Goal: Task Accomplishment & Management: Manage account settings

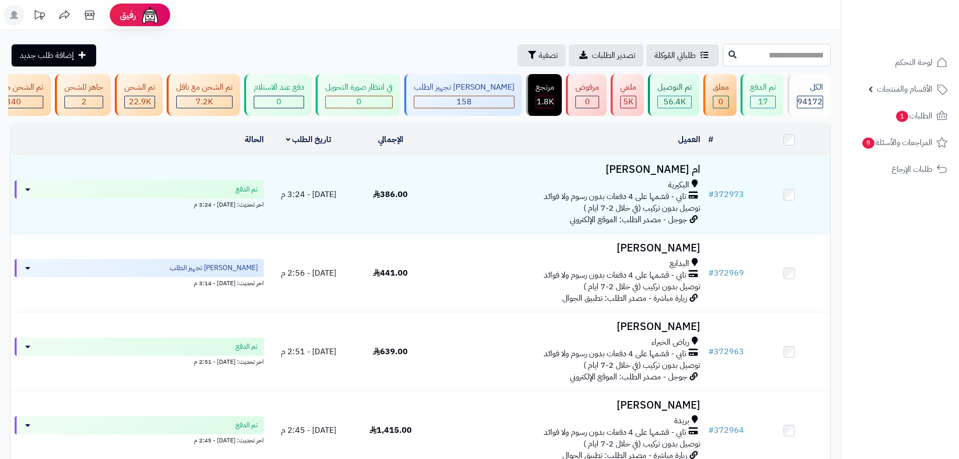
click at [723, 52] on input "text" at bounding box center [777, 55] width 108 height 23
click at [728, 54] on icon at bounding box center [732, 54] width 8 height 8
click at [912, 113] on span "الطلبات 1" at bounding box center [913, 116] width 37 height 14
click at [914, 114] on span "الطلبات 1" at bounding box center [913, 116] width 37 height 14
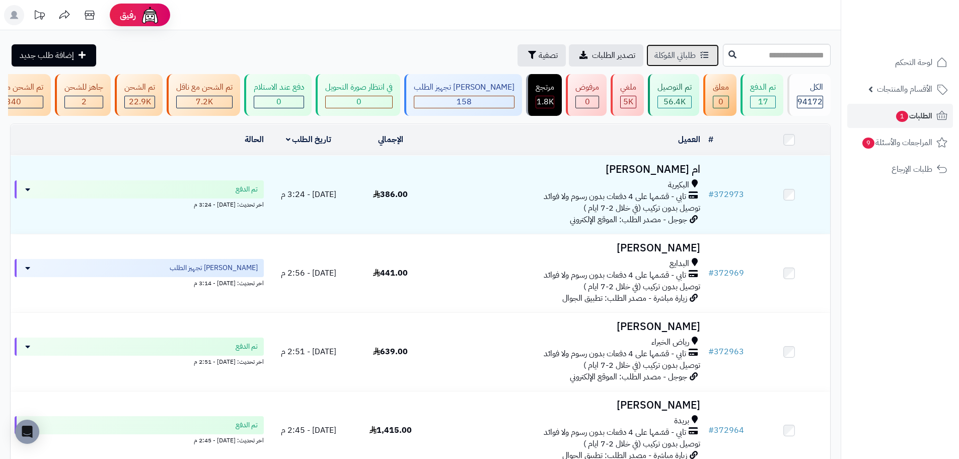
click at [700, 56] on icon at bounding box center [704, 55] width 8 height 8
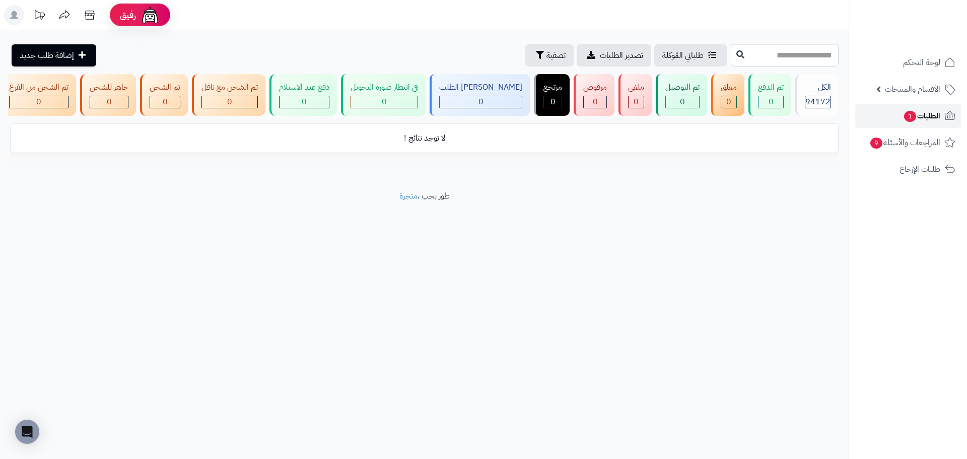
click at [941, 111] on link "الطلبات 1" at bounding box center [908, 116] width 106 height 24
